Goal: Navigation & Orientation: Understand site structure

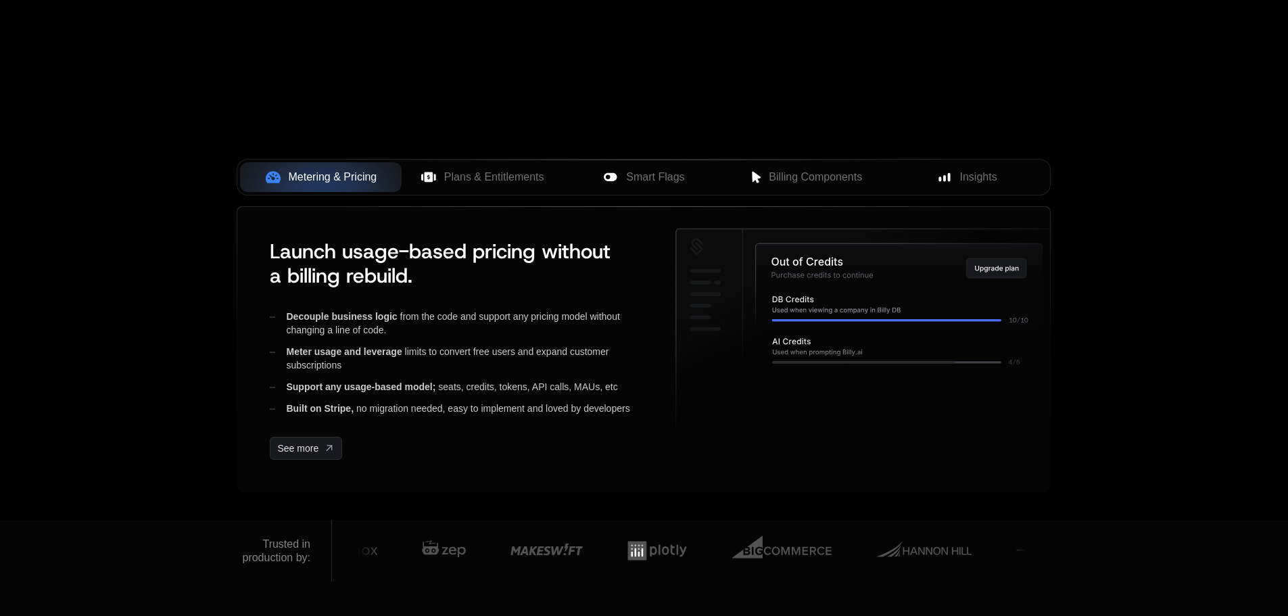
scroll to position [473, 0]
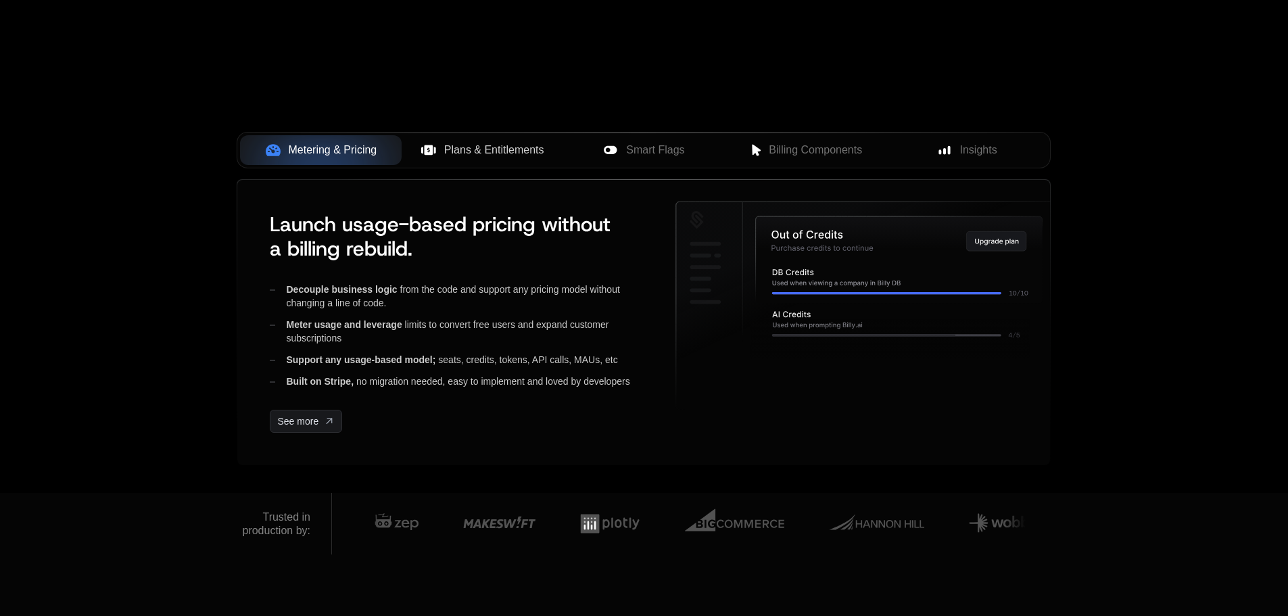
click at [488, 146] on span "Plans & Entitlements" at bounding box center [494, 150] width 100 height 16
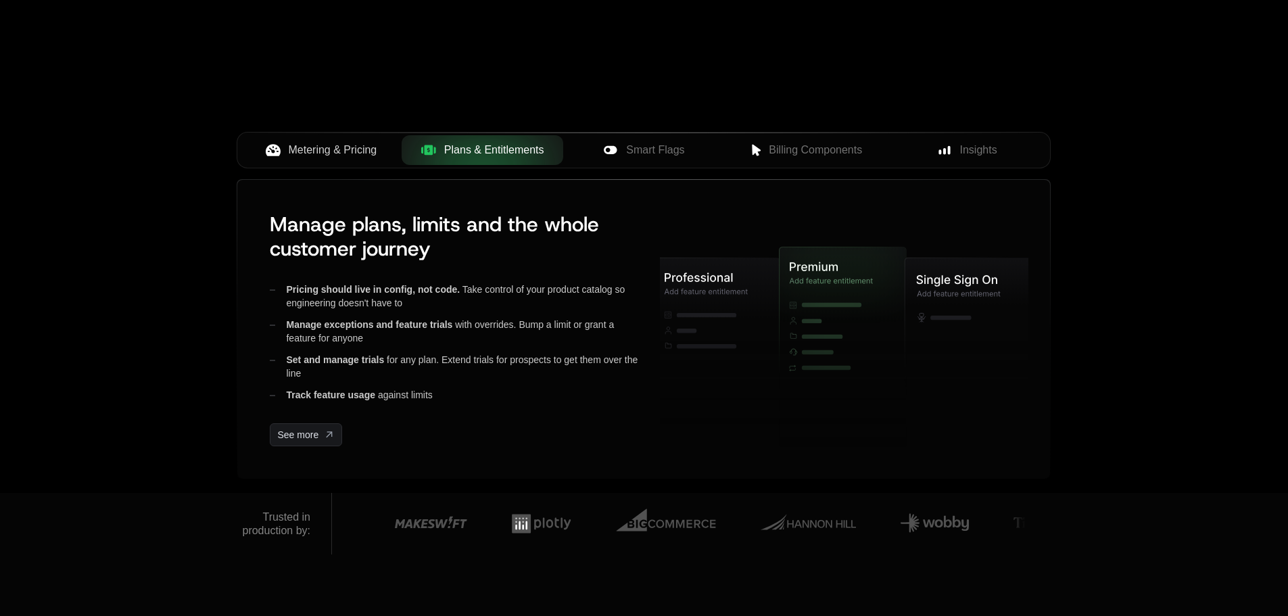
click at [336, 154] on span "Metering & Pricing" at bounding box center [333, 150] width 89 height 16
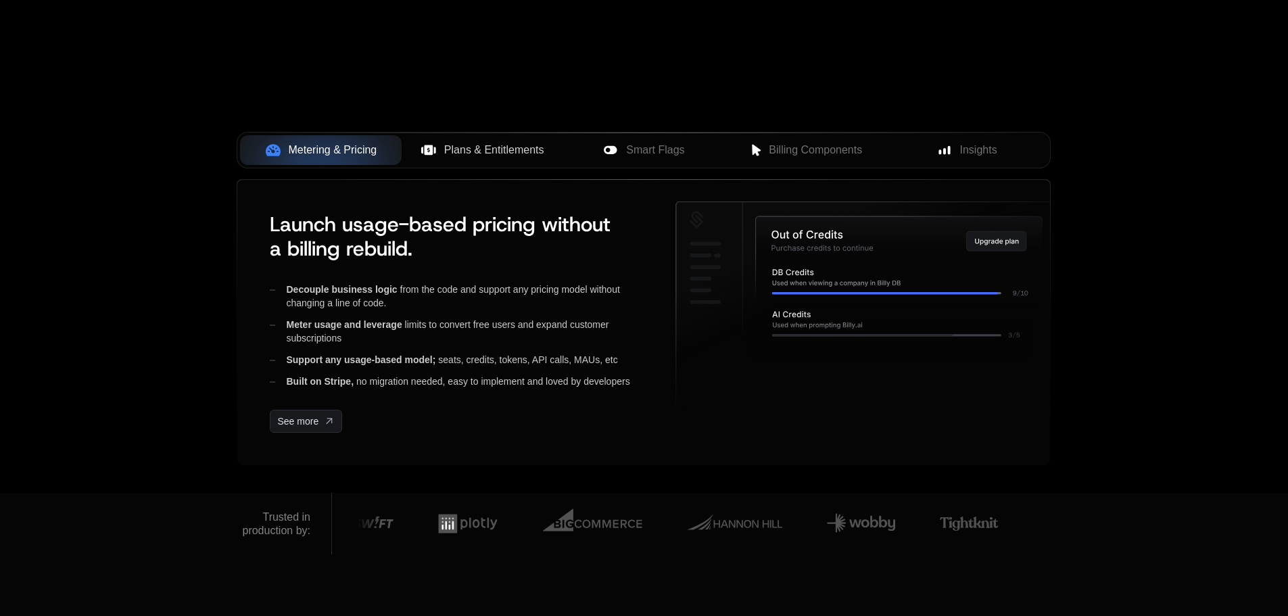
click at [436, 144] on div "Plans & Entitlements" at bounding box center [482, 150] width 140 height 16
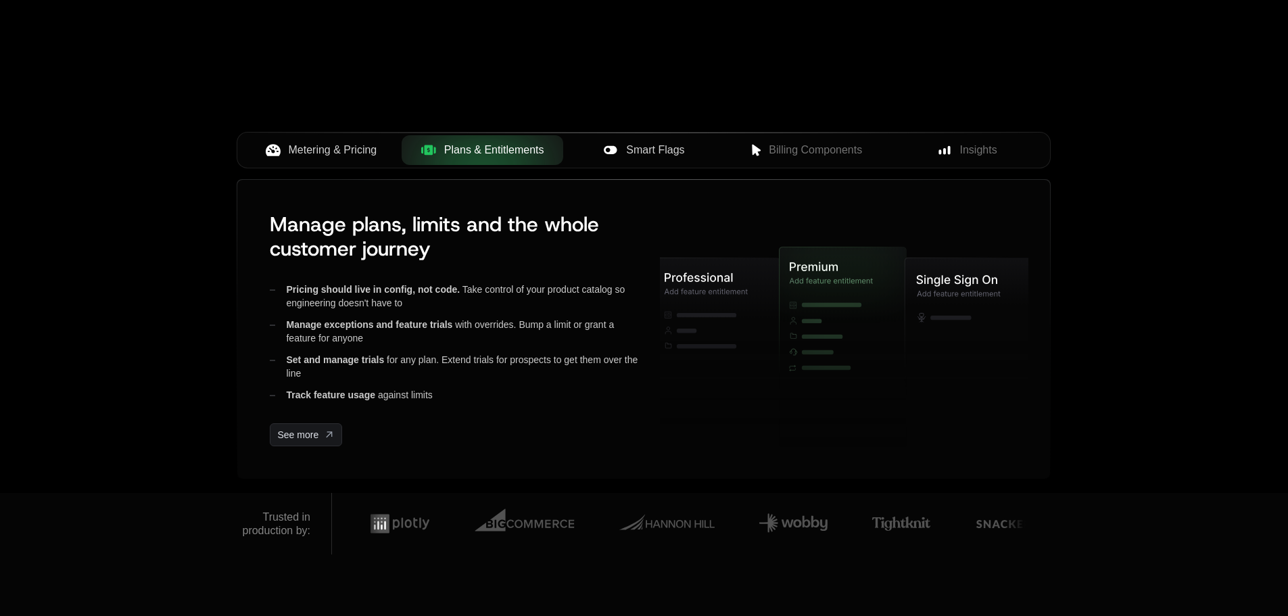
click at [675, 151] on span "Smart Flags" at bounding box center [655, 150] width 58 height 16
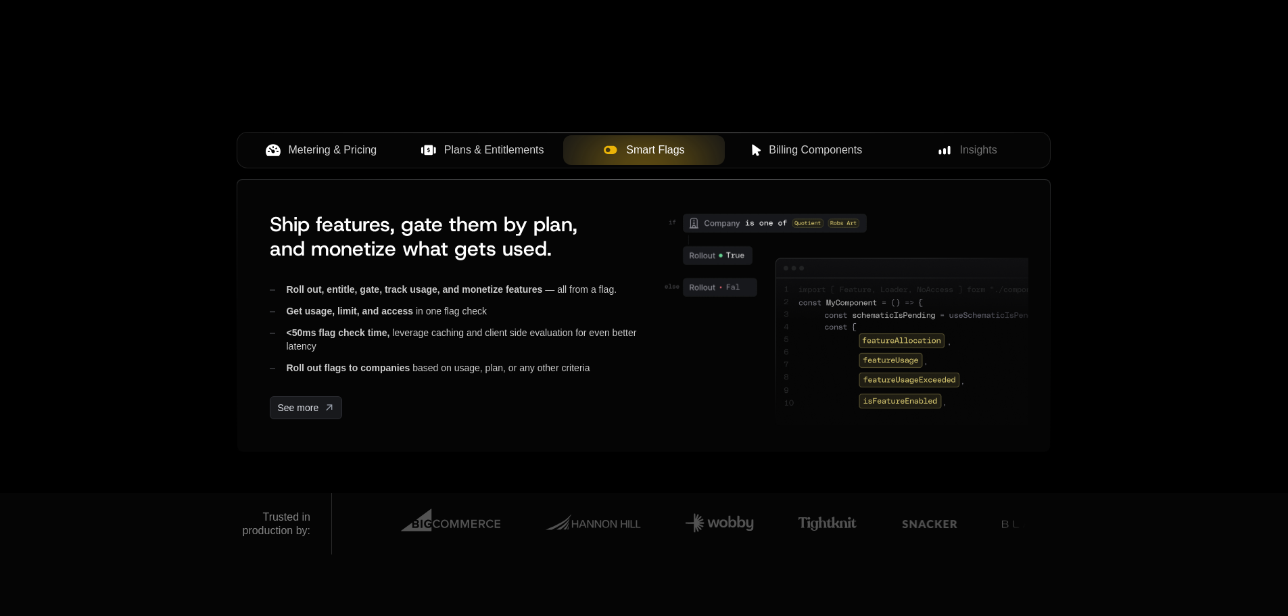
click at [818, 144] on span "Billing Components" at bounding box center [815, 150] width 93 height 16
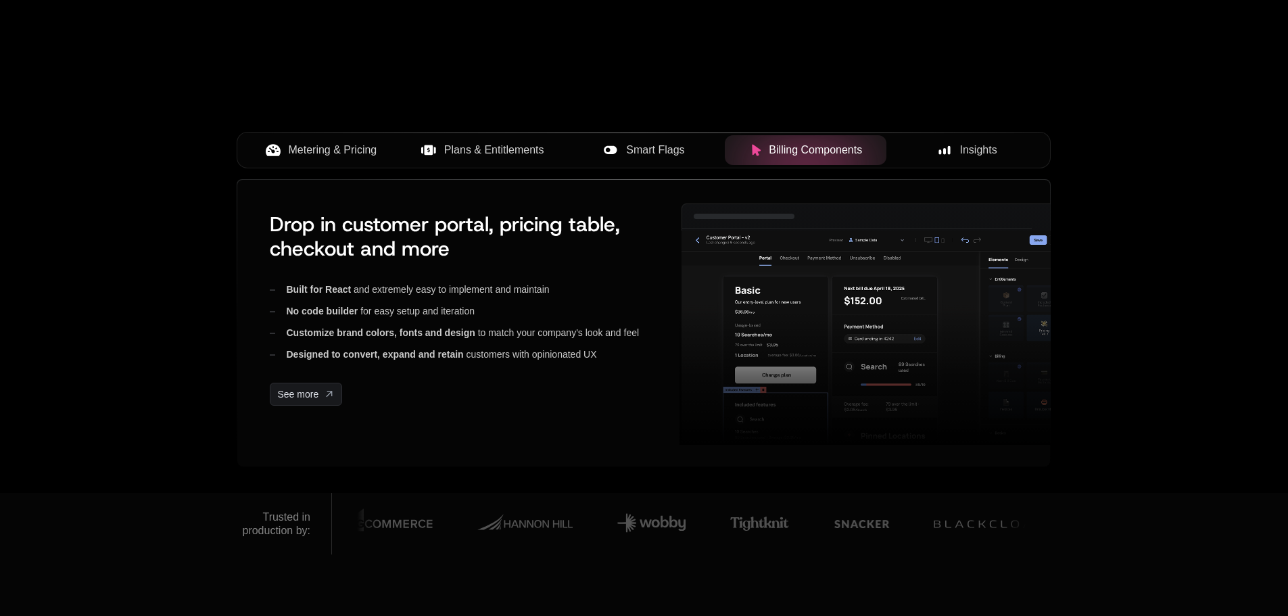
click at [999, 151] on div "Insights" at bounding box center [967, 150] width 140 height 16
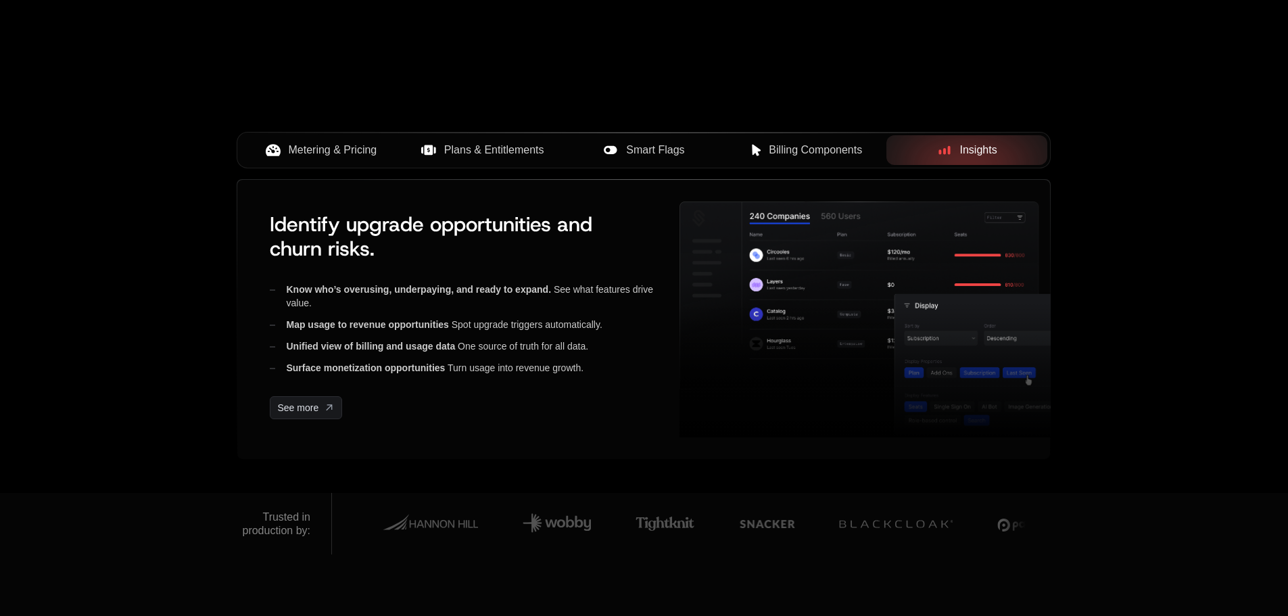
click at [323, 152] on span "Metering & Pricing" at bounding box center [333, 150] width 89 height 16
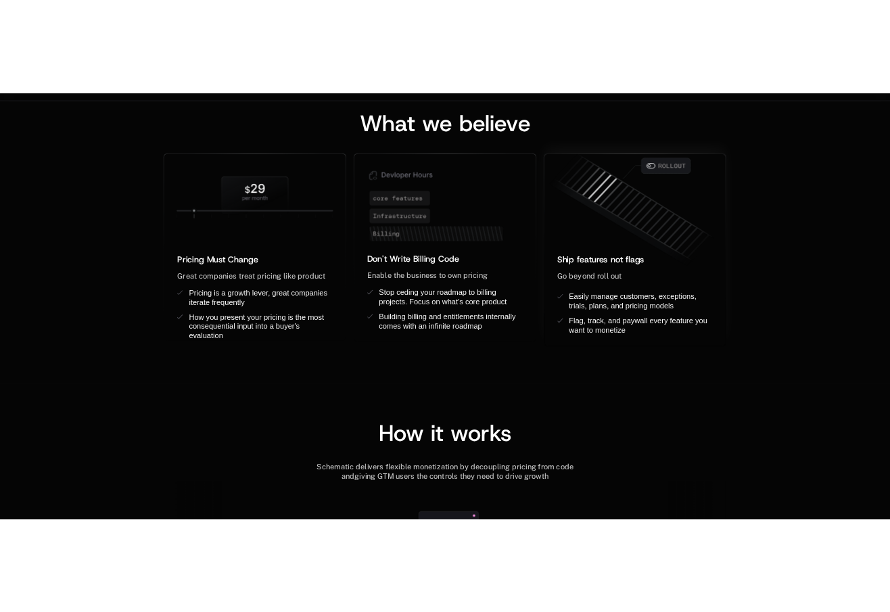
scroll to position [1106, 0]
